Goal: Task Accomplishment & Management: Complete application form

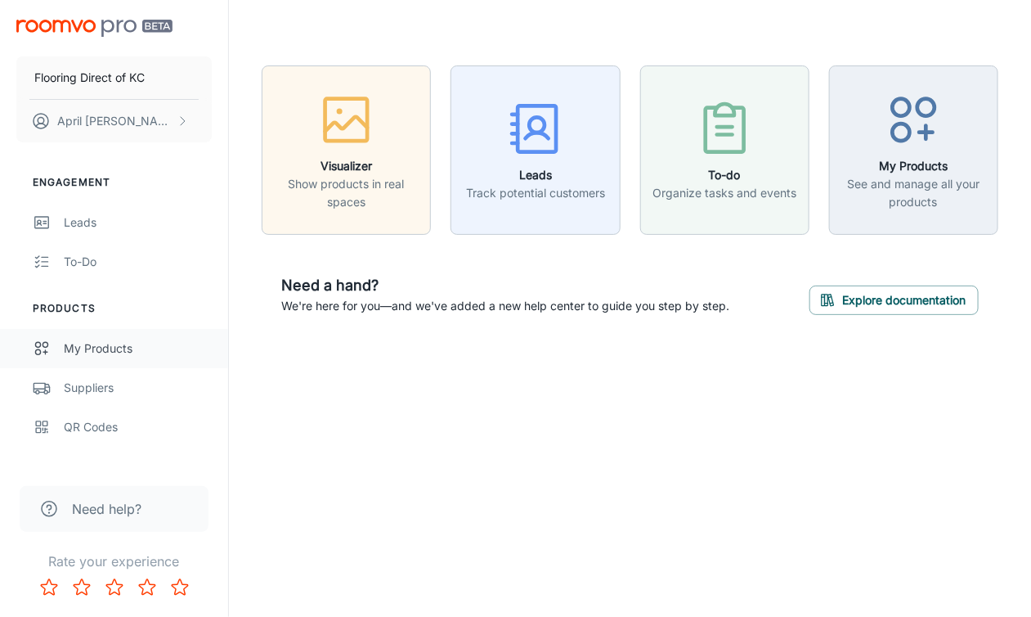
click at [100, 351] on div "My Products" at bounding box center [138, 348] width 148 height 18
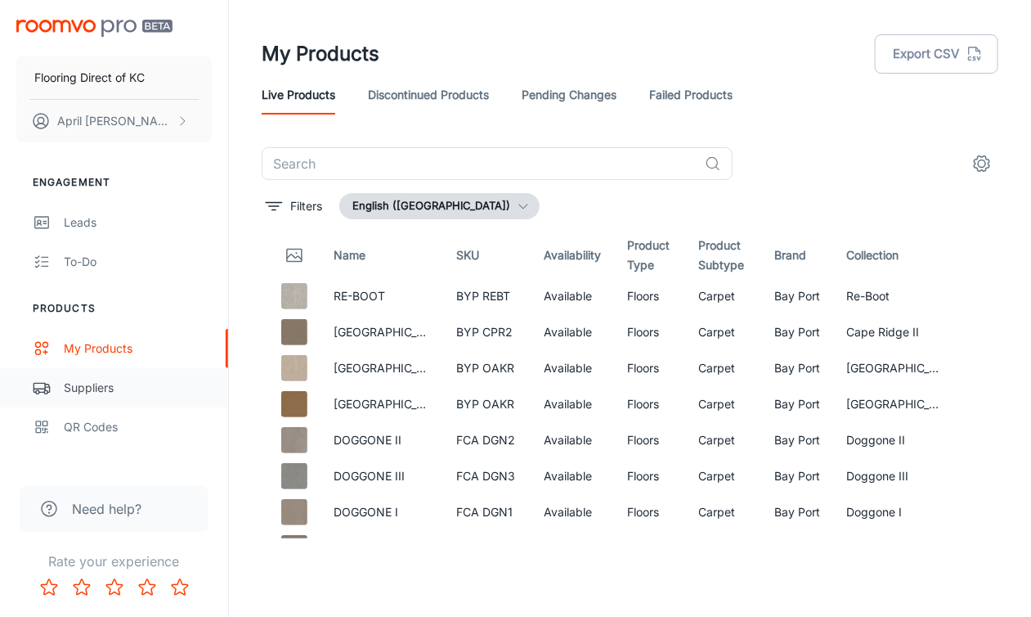
click at [92, 387] on div "Suppliers" at bounding box center [138, 388] width 148 height 18
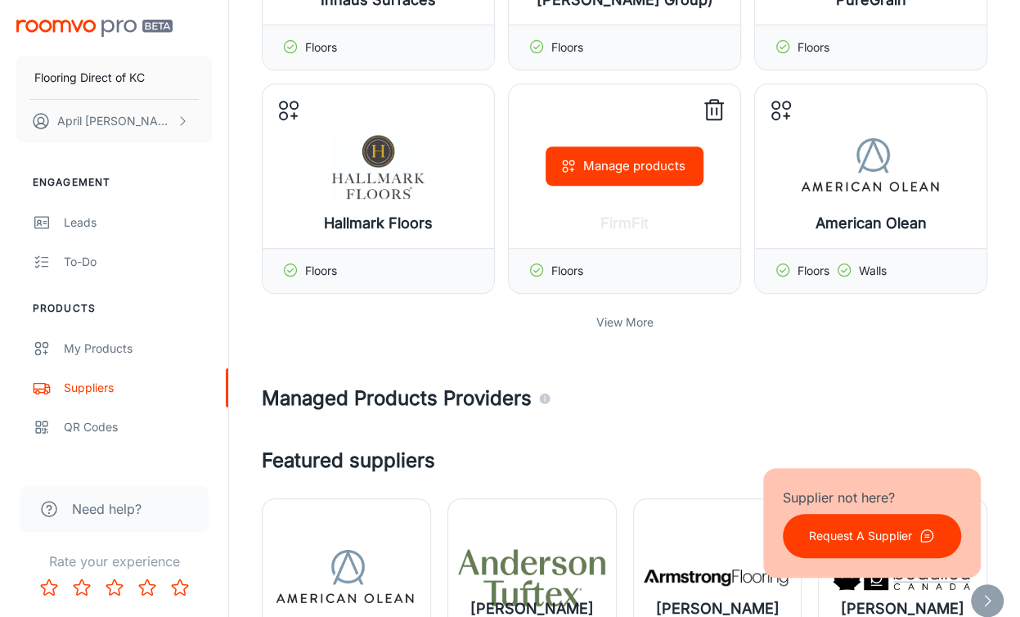
scroll to position [573, 0]
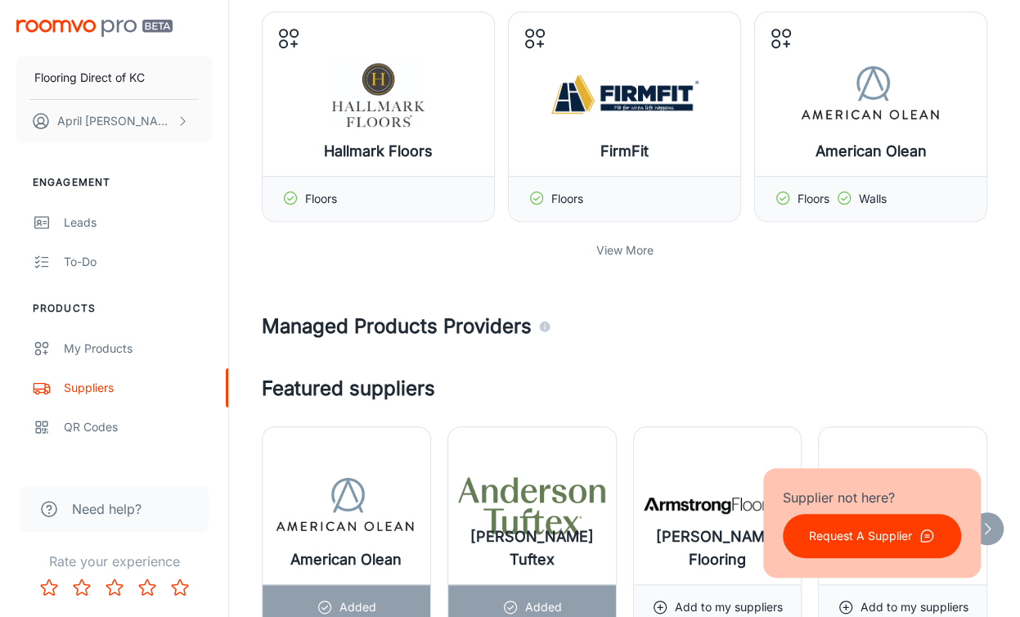
click at [636, 248] on p "View More" at bounding box center [624, 250] width 57 height 18
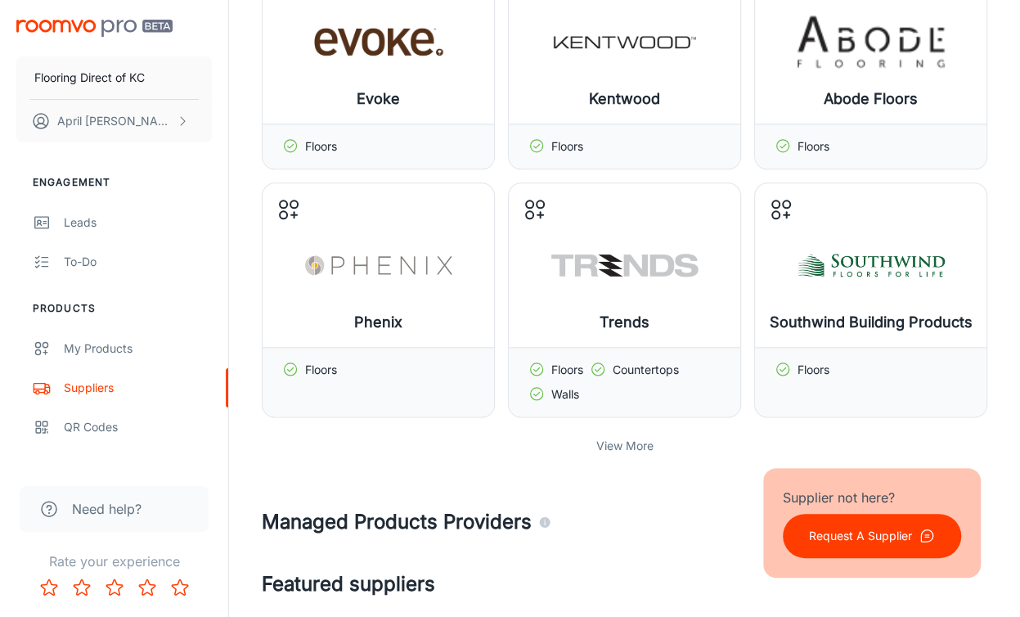
scroll to position [1063, 0]
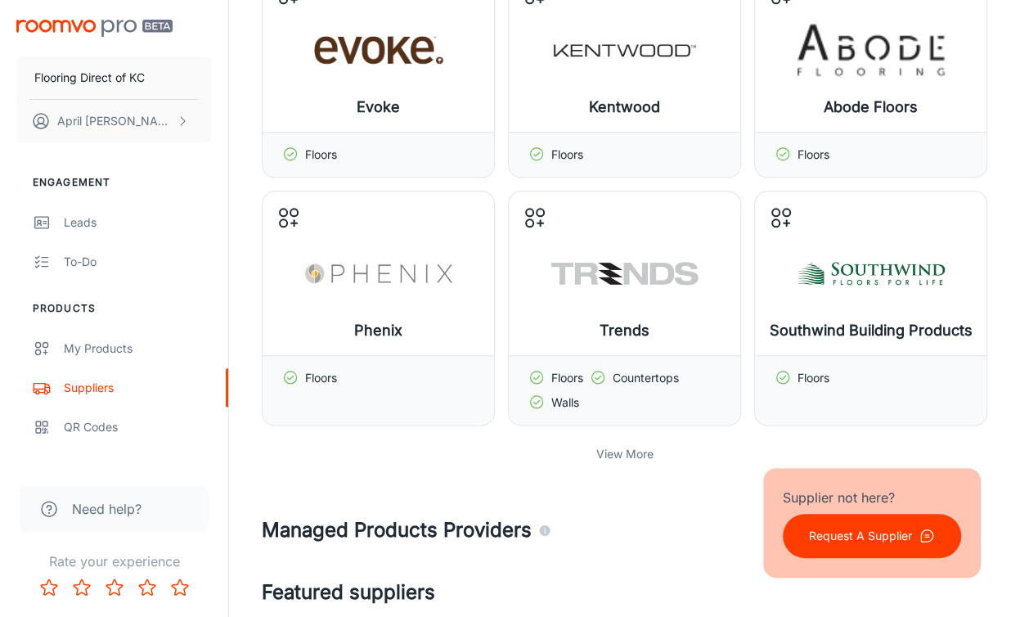
click at [628, 449] on p "View More" at bounding box center [624, 454] width 57 height 18
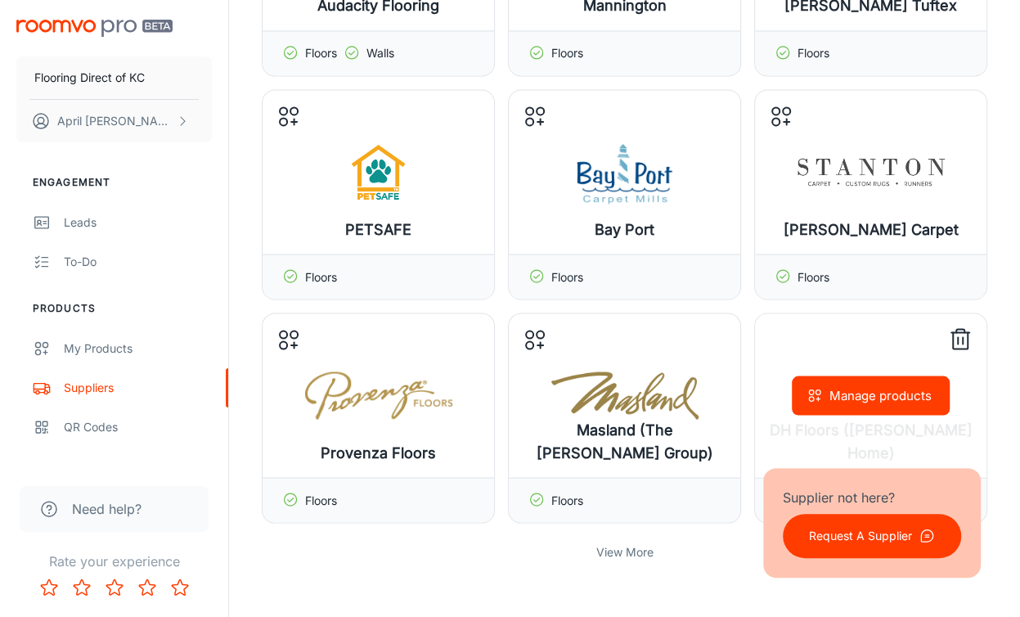
scroll to position [1799, 0]
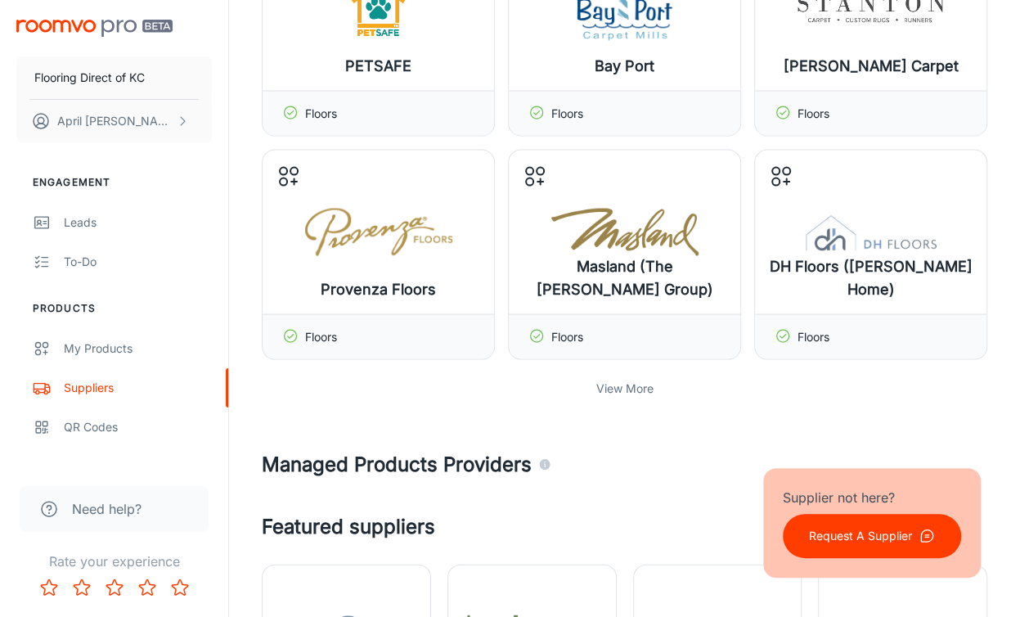
click at [648, 385] on p "View More" at bounding box center [624, 388] width 57 height 18
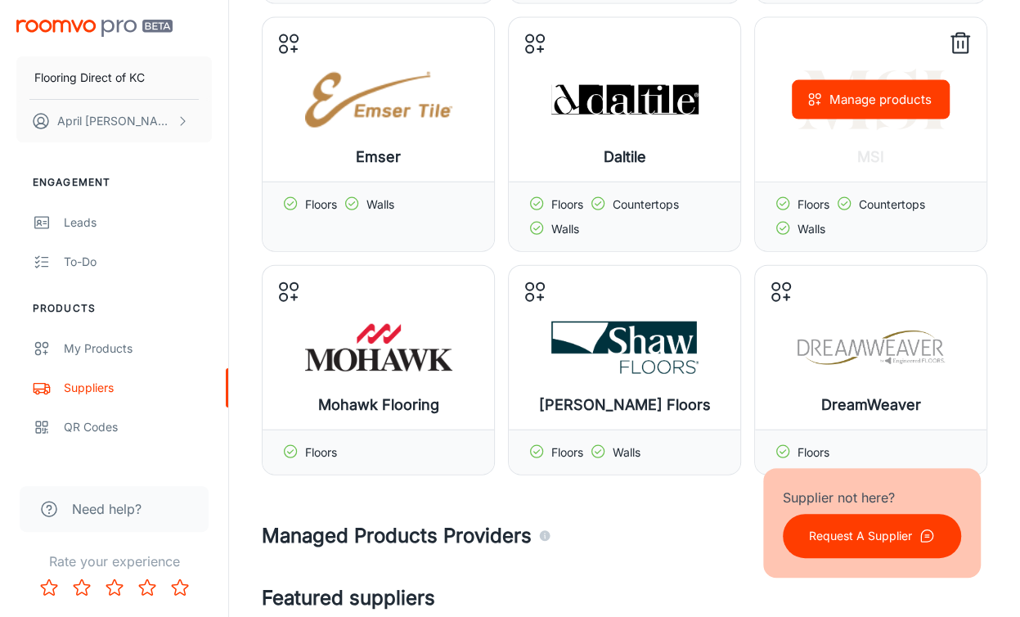
scroll to position [2208, 0]
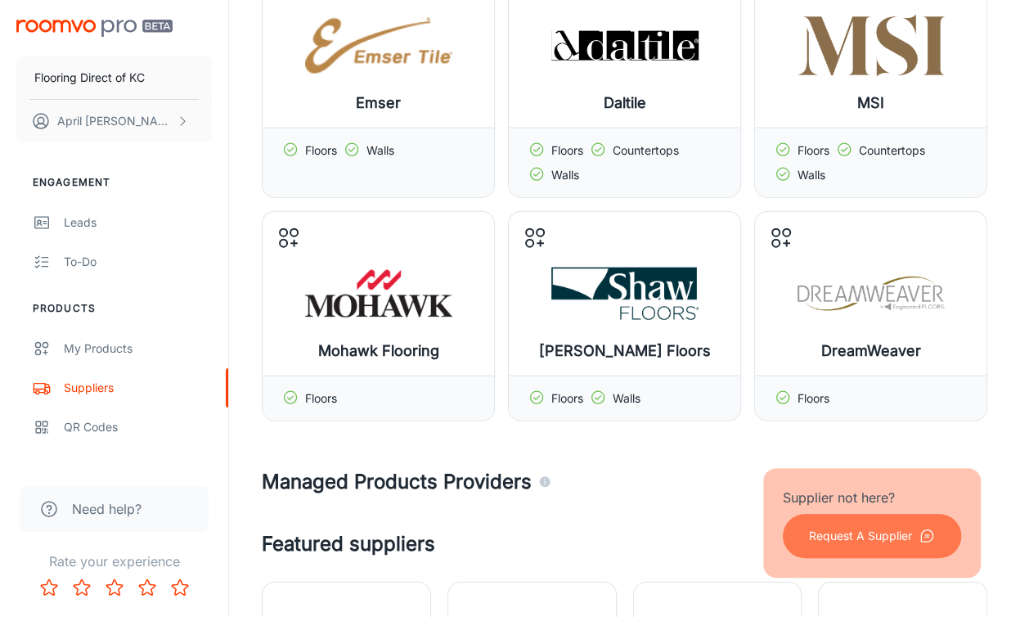
click at [829, 529] on p "Request A Supplier" at bounding box center [860, 536] width 103 height 18
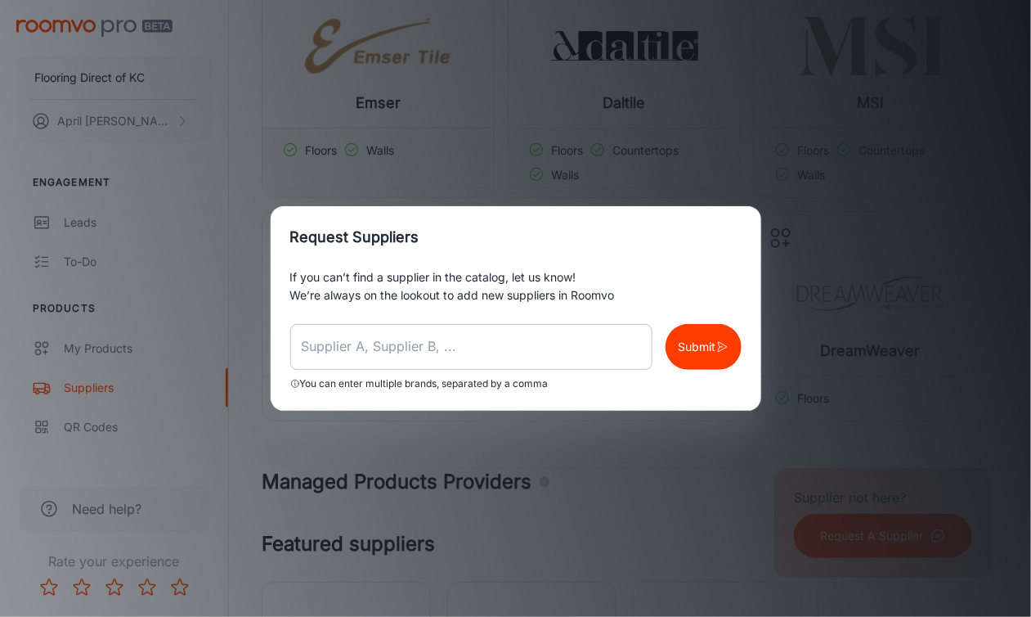
click at [416, 350] on input "text" at bounding box center [471, 347] width 362 height 46
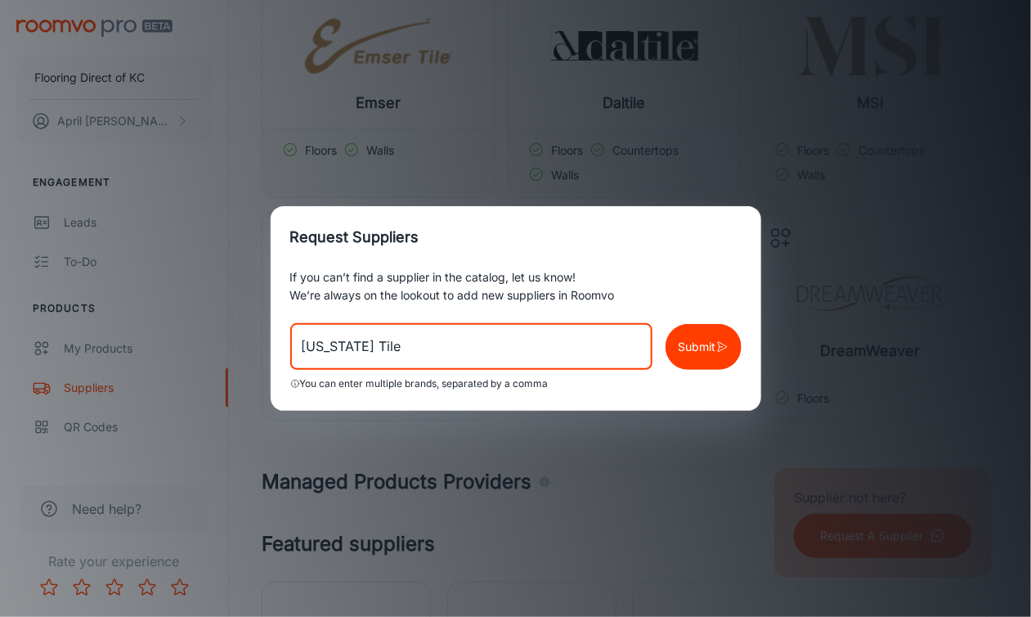
type input "[US_STATE] Tile"
click at [699, 333] on button "Submit" at bounding box center [704, 347] width 76 height 46
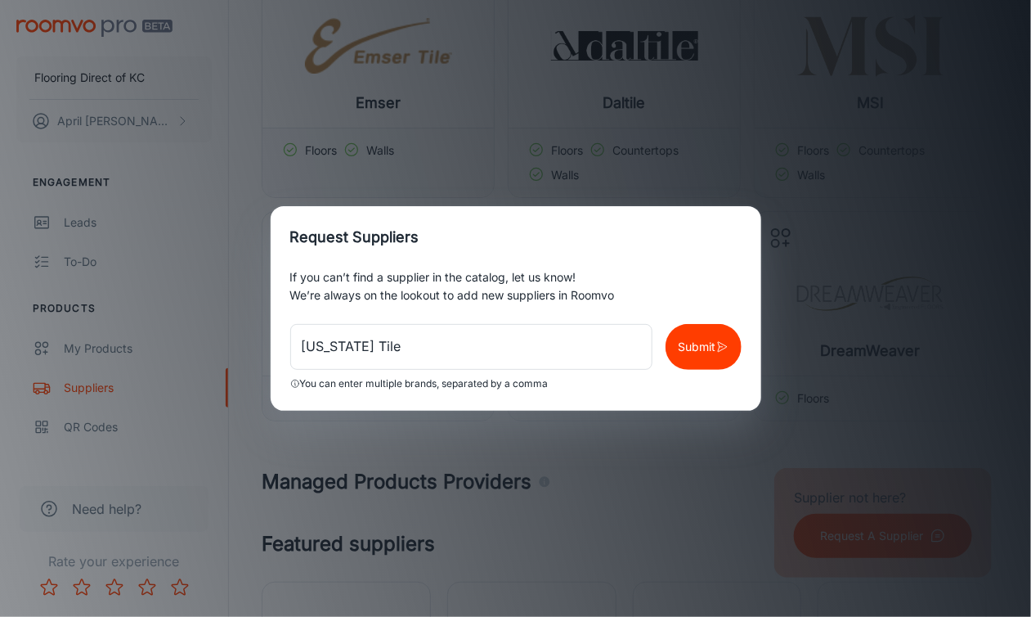
click at [698, 344] on p "Submit" at bounding box center [698, 347] width 38 height 18
click at [656, 416] on div "Request Suppliers If you can’t find a supplier in the catalog, let us know! We’…" at bounding box center [515, 308] width 1031 height 617
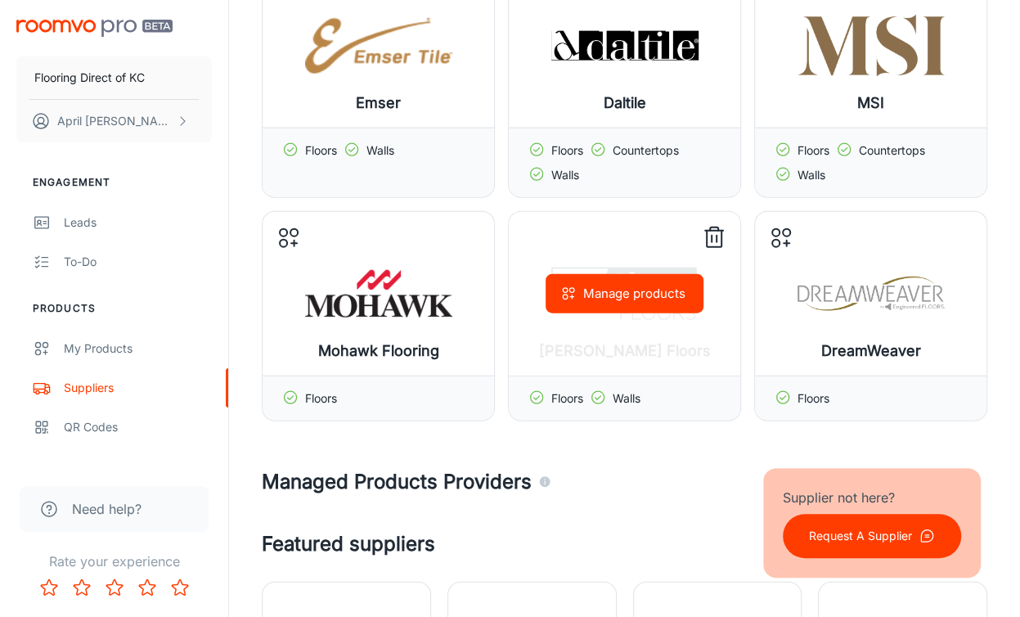
scroll to position [1799, 0]
